Goal: Information Seeking & Learning: Learn about a topic

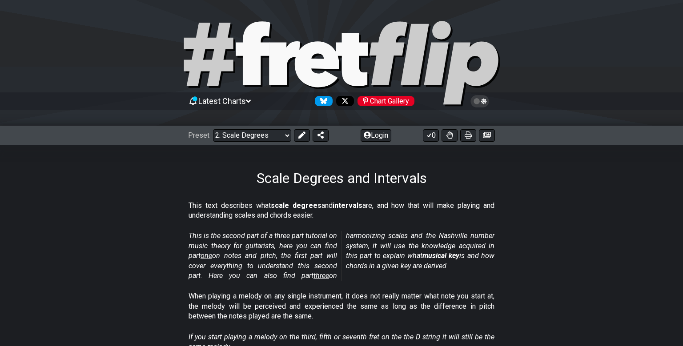
scroll to position [94, 0]
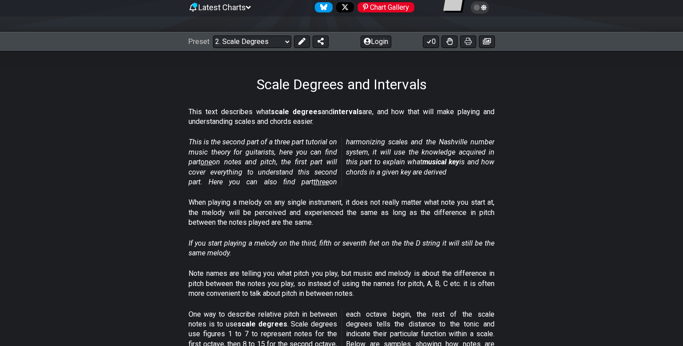
drag, startPoint x: 349, startPoint y: 151, endPoint x: 385, endPoint y: 158, distance: 36.6
click at [385, 158] on p "This is the second part of a three part tutorial on music theory for guitarists…" at bounding box center [341, 162] width 306 height 50
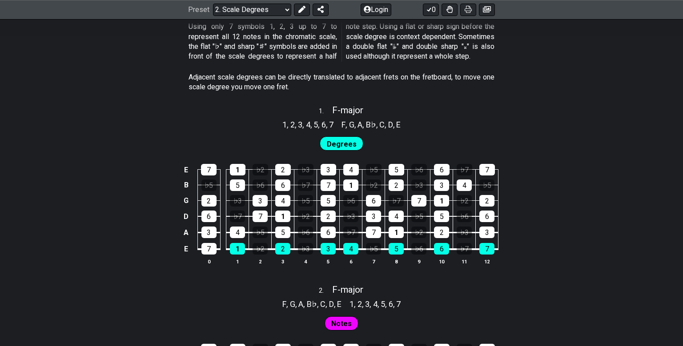
scroll to position [516, 0]
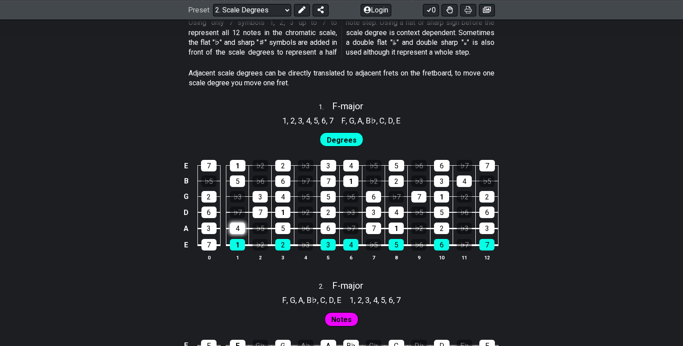
click at [232, 224] on div "4" at bounding box center [237, 229] width 15 height 12
click at [233, 225] on div "4" at bounding box center [237, 229] width 15 height 12
click at [342, 140] on span "Degrees" at bounding box center [342, 140] width 30 height 13
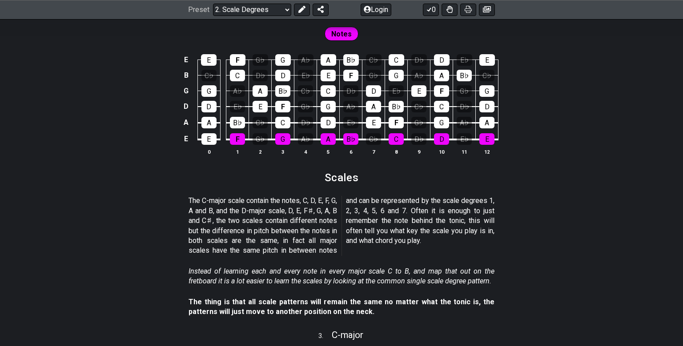
scroll to position [798, 0]
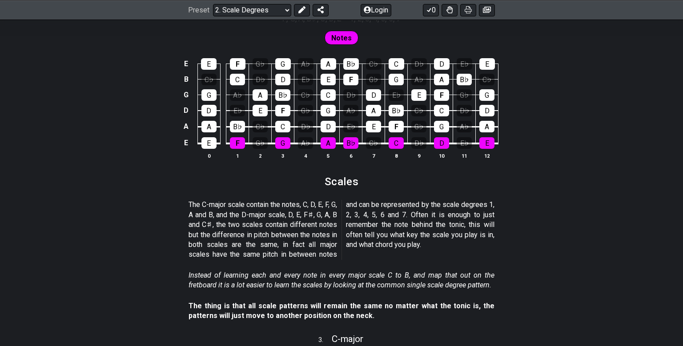
click at [267, 19] on div "Preset Welcome to #fretflip! Initial Preset Custom Preset Minor Pentatonic Majo…" at bounding box center [341, 10] width 683 height 20
click at [213, 4] on select "Welcome to #fretflip! Initial Preset Custom Preset Minor Pentatonic Major Penta…" at bounding box center [252, 10] width 78 height 12
click option "Initial Preset" at bounding box center [0, 0] width 0 height 0
select select "/scale-degrees-and-intervals"
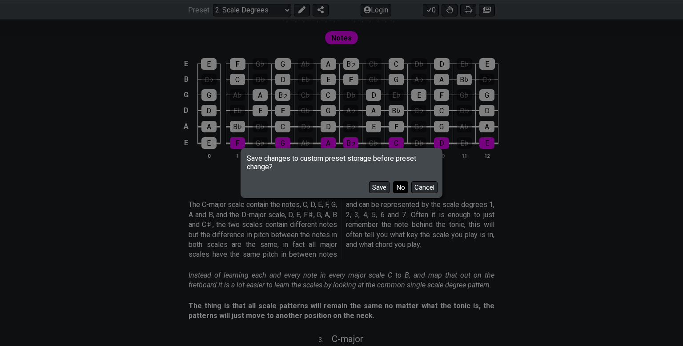
click at [396, 186] on button "No" at bounding box center [400, 187] width 15 height 12
select select "C"
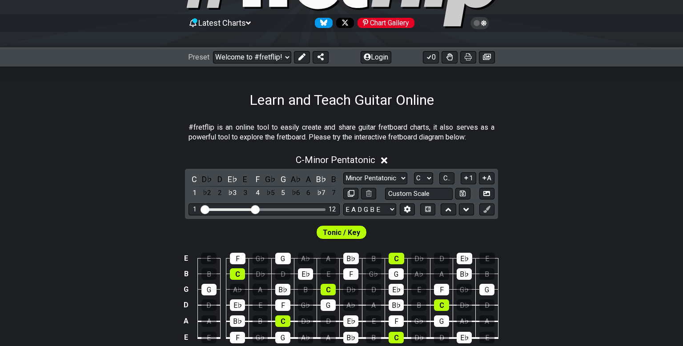
scroll to position [0, 0]
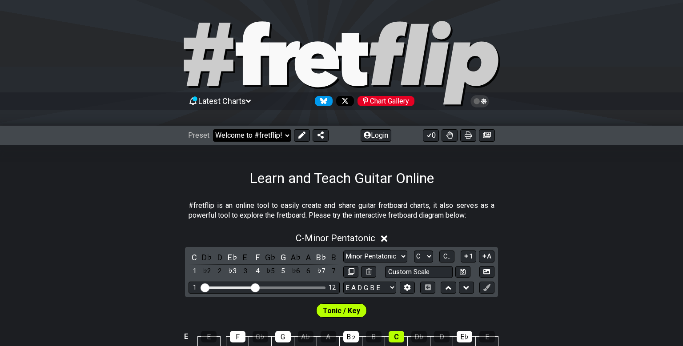
click at [213, 129] on select "Welcome to #fretflip! Initial Preset Custom Preset Minor Pentatonic Major Penta…" at bounding box center [252, 135] width 78 height 12
click option "Initial Preset" at bounding box center [0, 0] width 0 height 0
click at [213, 129] on select "Welcome to #fretflip! Initial Preset Custom Preset Minor Pentatonic Major Penta…" at bounding box center [252, 135] width 78 height 12
click option "Minor Pentatonic" at bounding box center [0, 0] width 0 height 0
select select "/minor-pentatonic"
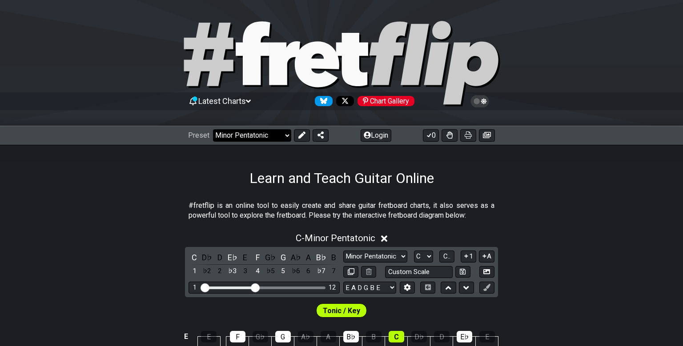
select select "C"
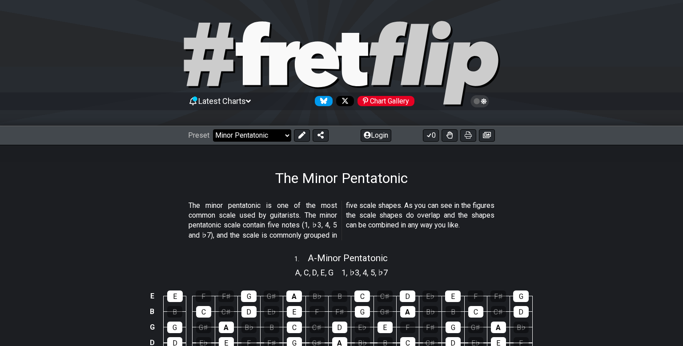
click at [213, 129] on select "Welcome to #fretflip! Initial Preset Custom Preset Minor Pentatonic Major Penta…" at bounding box center [252, 135] width 78 height 12
click option "Welcome to #fretflip!" at bounding box center [0, 0] width 0 height 0
select select "/welcome"
select select "C"
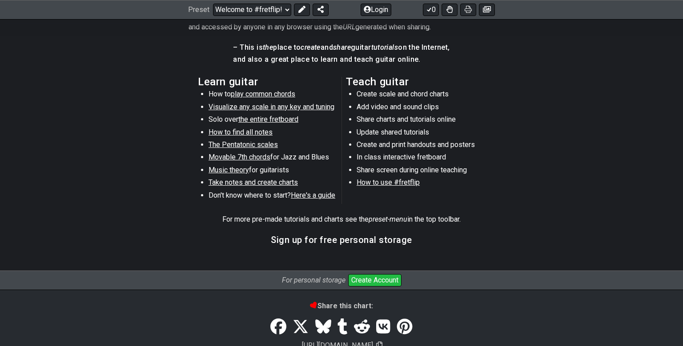
scroll to position [494, 0]
